Goal: Information Seeking & Learning: Learn about a topic

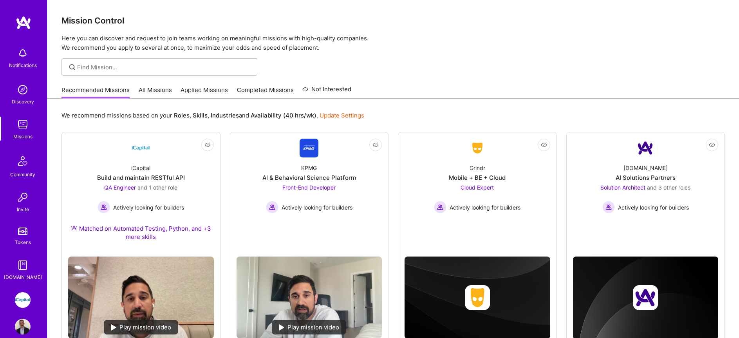
click at [145, 89] on link "All Missions" at bounding box center [155, 92] width 33 height 13
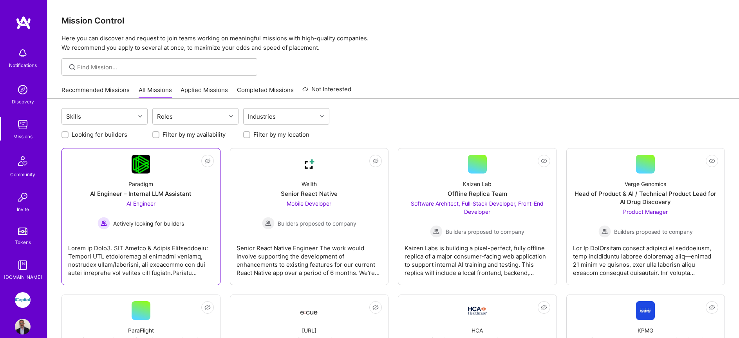
click at [146, 204] on span "AI Engineer" at bounding box center [141, 203] width 29 height 7
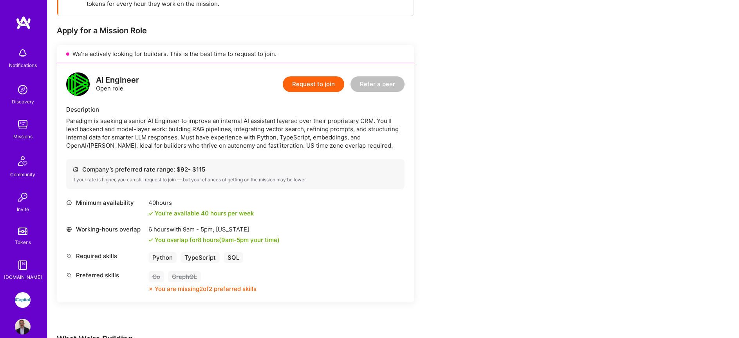
scroll to position [140, 0]
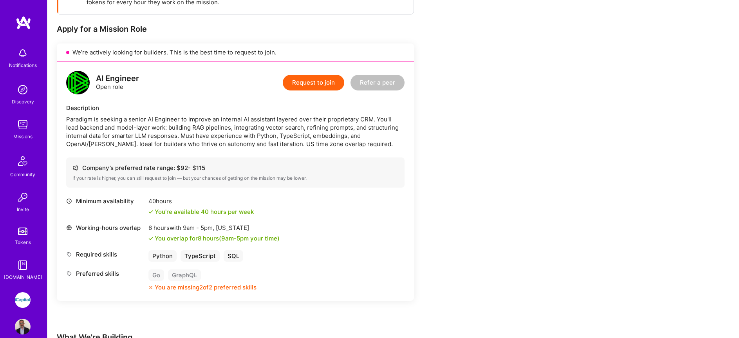
click at [22, 123] on img at bounding box center [23, 125] width 16 height 16
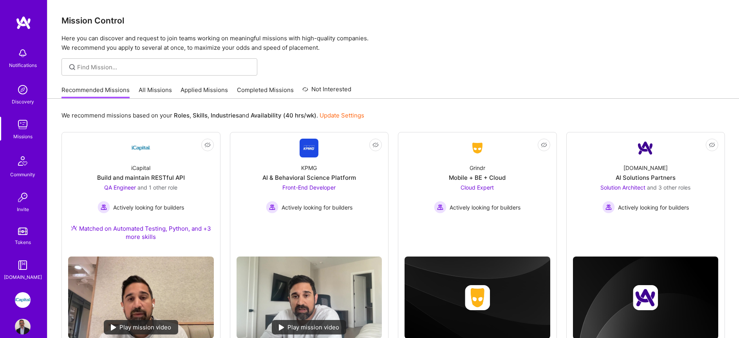
click at [155, 91] on link "All Missions" at bounding box center [155, 92] width 33 height 13
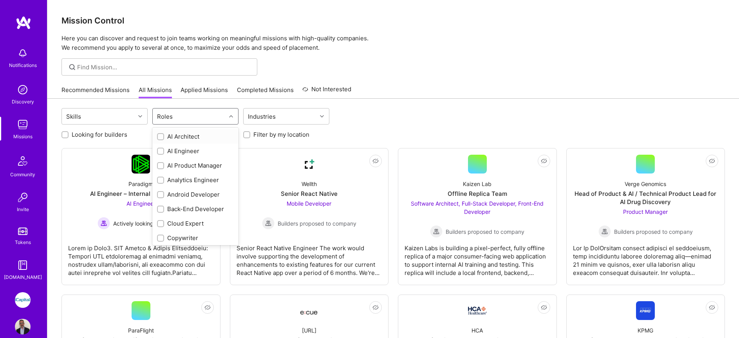
click at [192, 118] on div "Roles" at bounding box center [189, 117] width 73 height 16
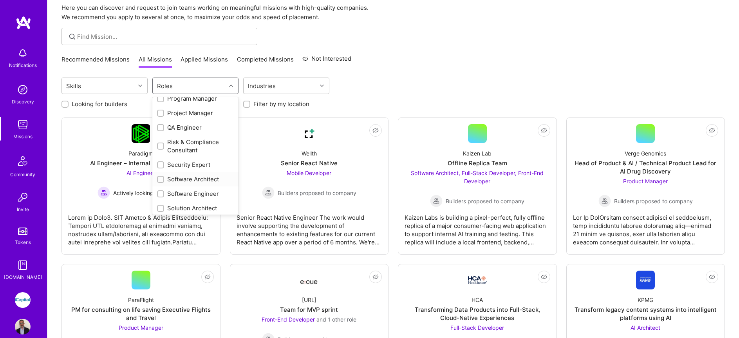
scroll to position [380, 0]
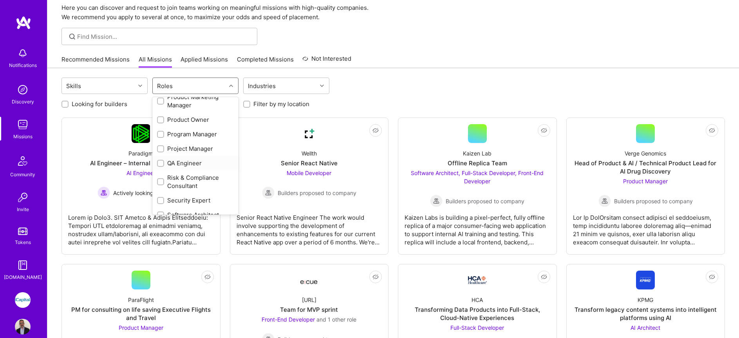
click at [163, 165] on input "checkbox" at bounding box center [161, 163] width 5 height 5
checkbox input "true"
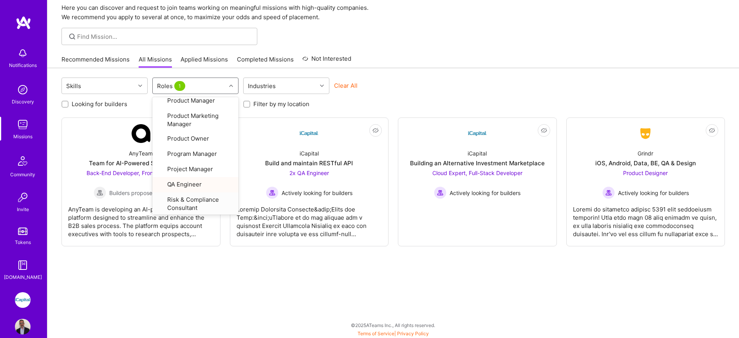
click at [377, 287] on div "Skills option QA Engineer, selected. option Risk & Compliance Consultant focuse…" at bounding box center [393, 203] width 692 height 270
